Goal: Find specific page/section: Find specific page/section

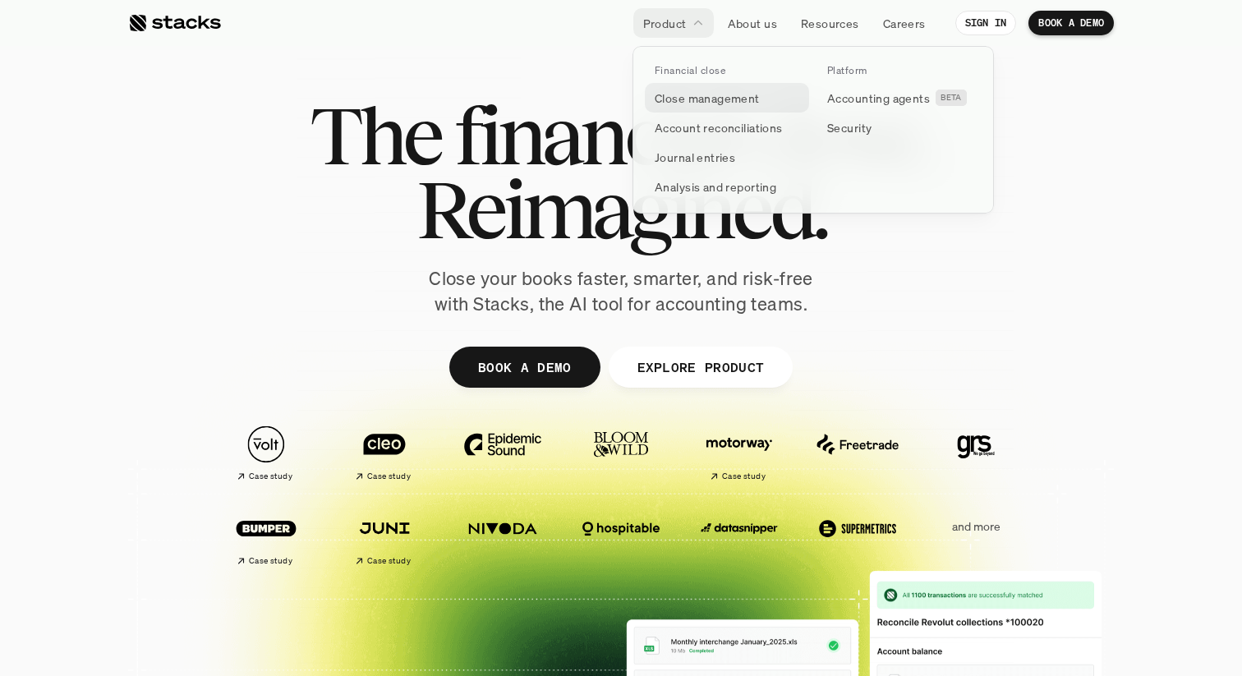
click at [707, 94] on p "Close management" at bounding box center [707, 98] width 105 height 17
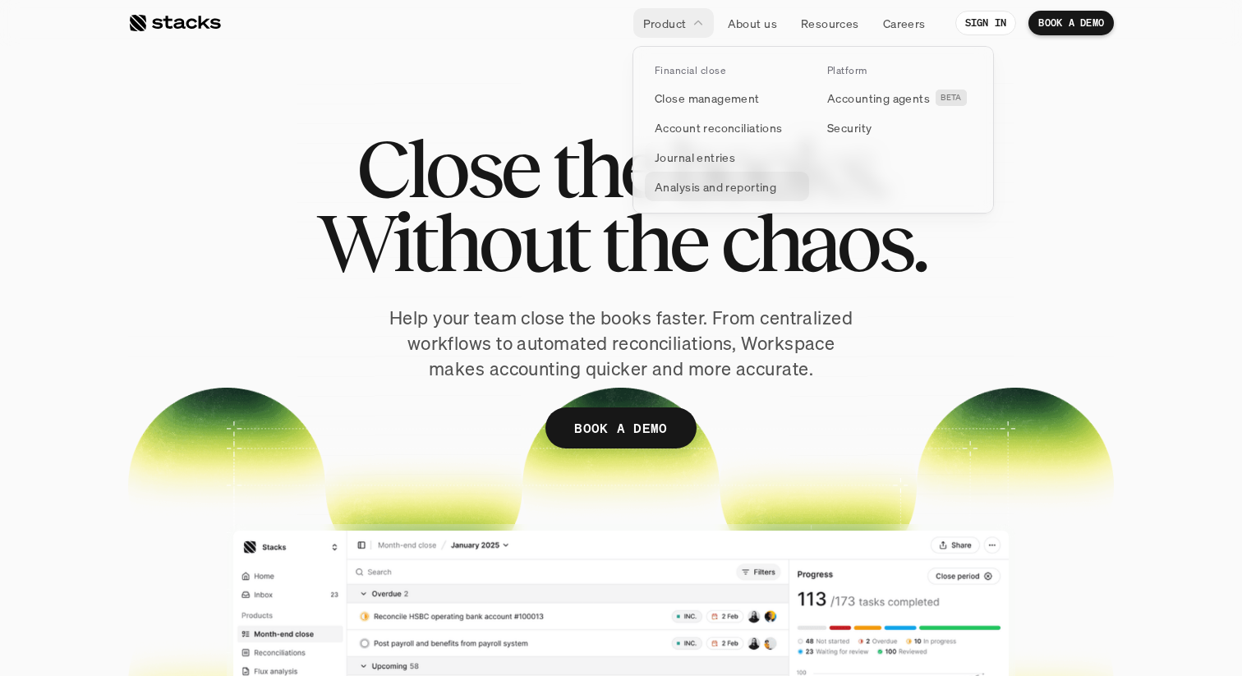
click at [673, 190] on p "Analysis and reporting" at bounding box center [716, 186] width 122 height 17
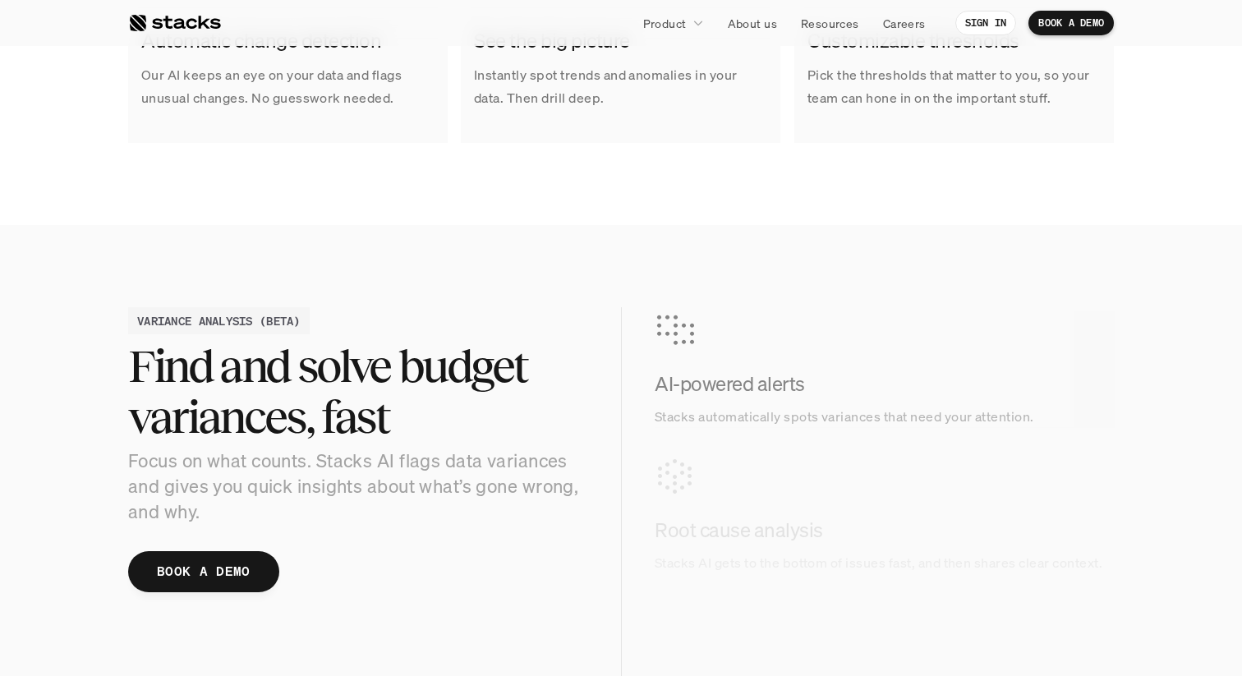
scroll to position [1493, 0]
